Goal: Navigation & Orientation: Find specific page/section

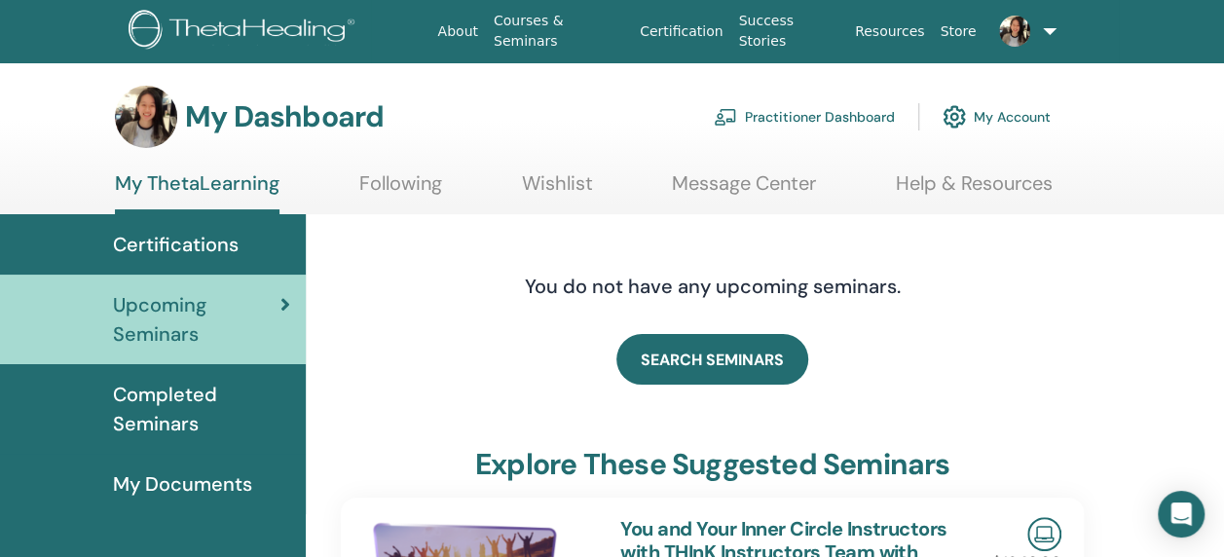
click at [141, 389] on span "Completed Seminars" at bounding box center [201, 409] width 177 height 58
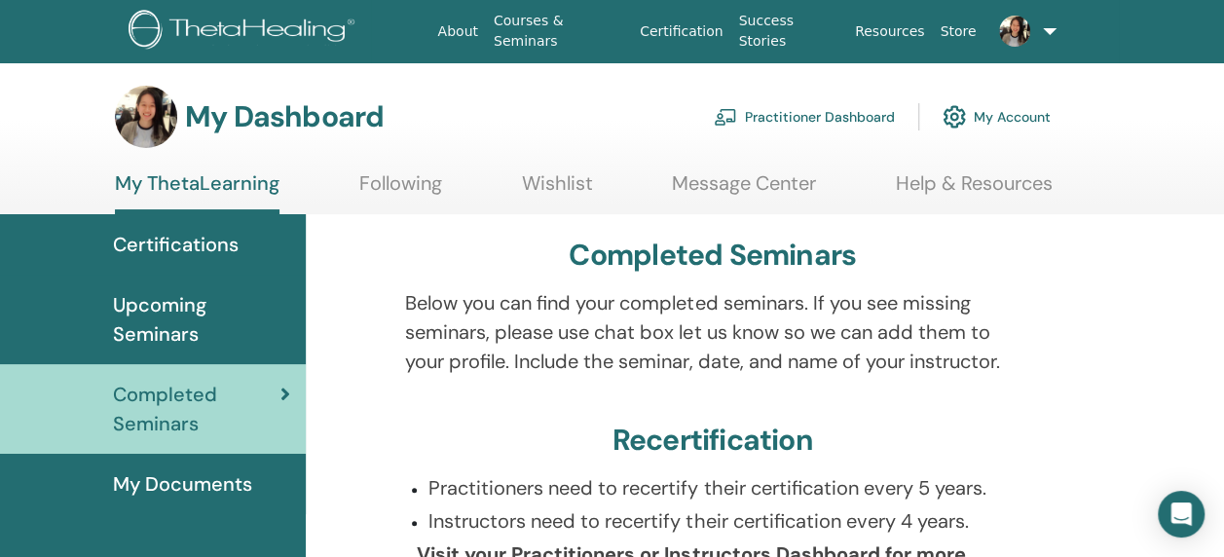
click at [395, 173] on link "Following" at bounding box center [400, 190] width 83 height 38
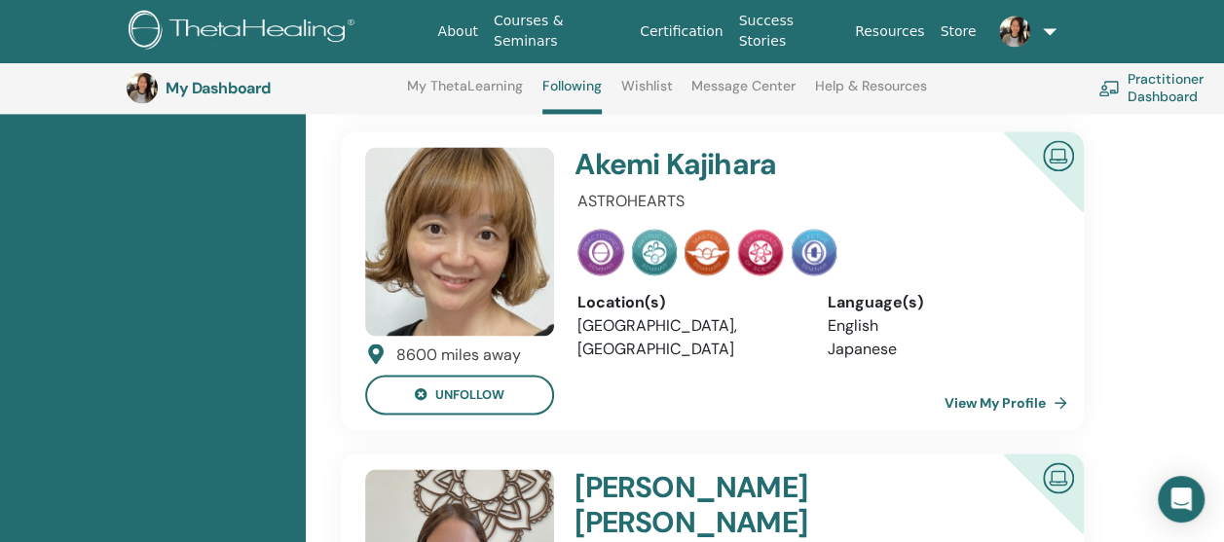
scroll to position [1316, 0]
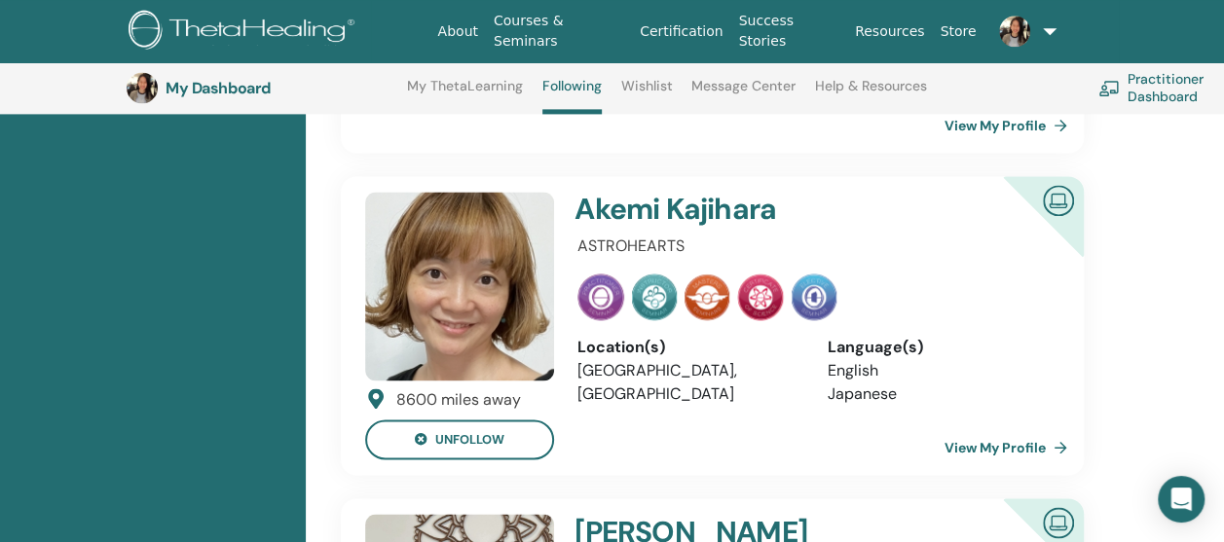
click at [983, 428] on link "View My Profile" at bounding box center [1009, 447] width 130 height 39
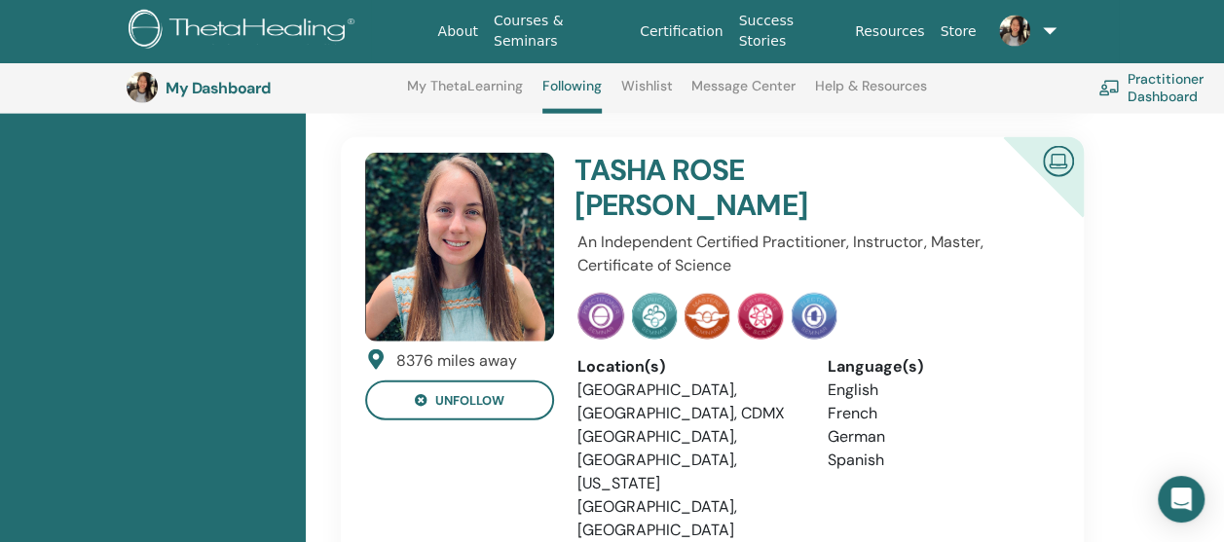
scroll to position [2192, 0]
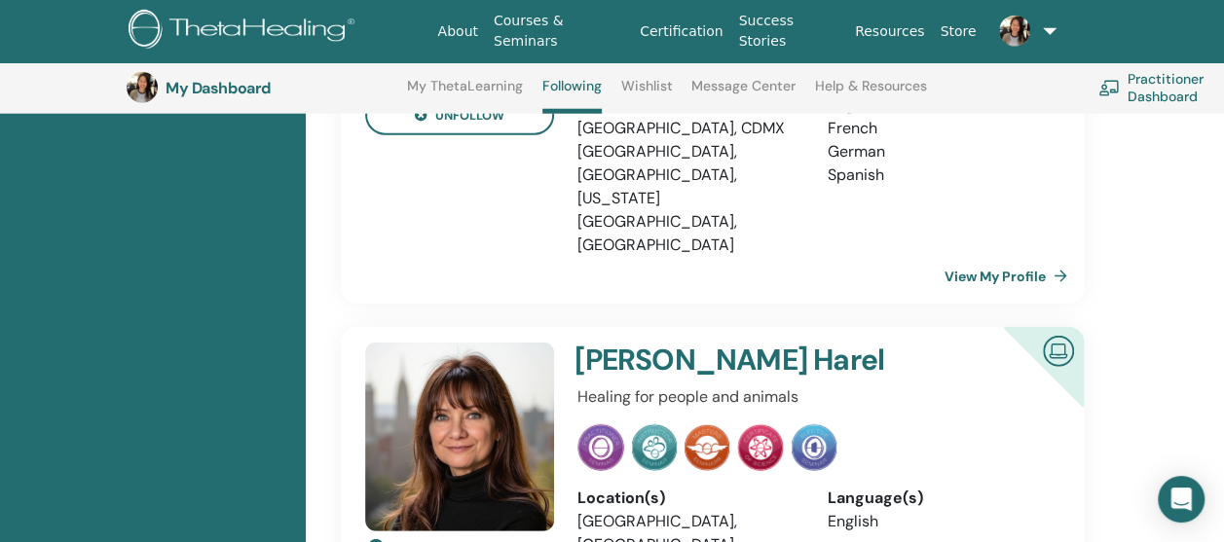
scroll to position [2776, 0]
